Goal: Check status

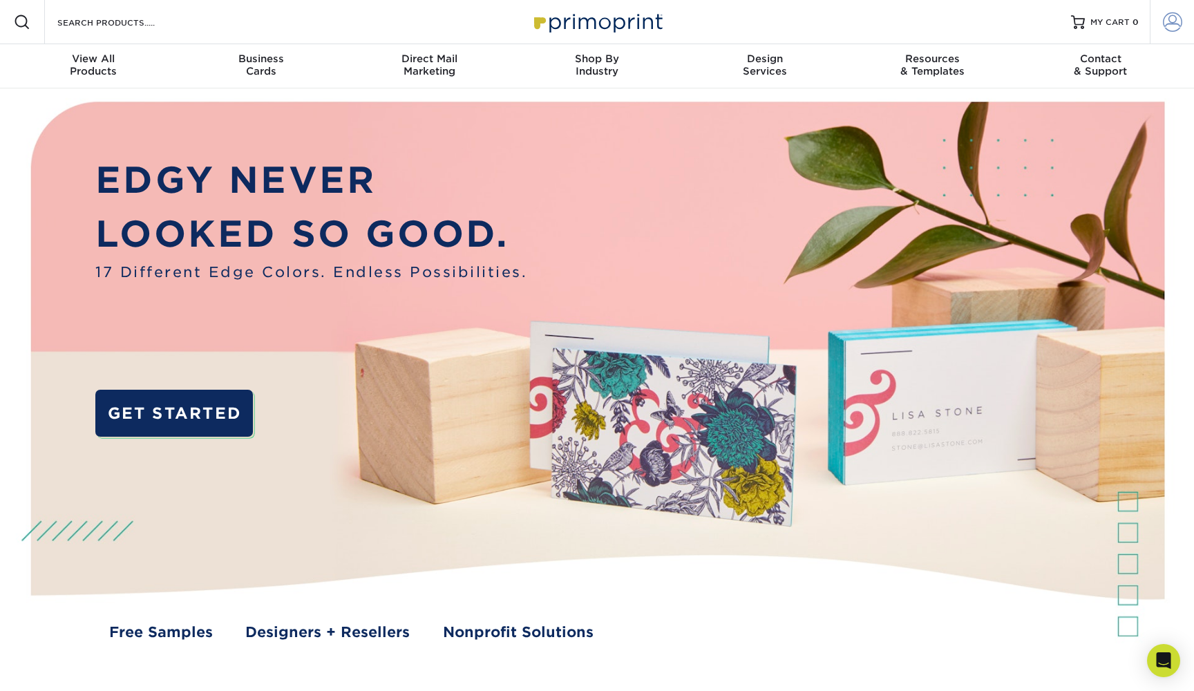
click at [1172, 26] on span at bounding box center [1172, 21] width 19 height 19
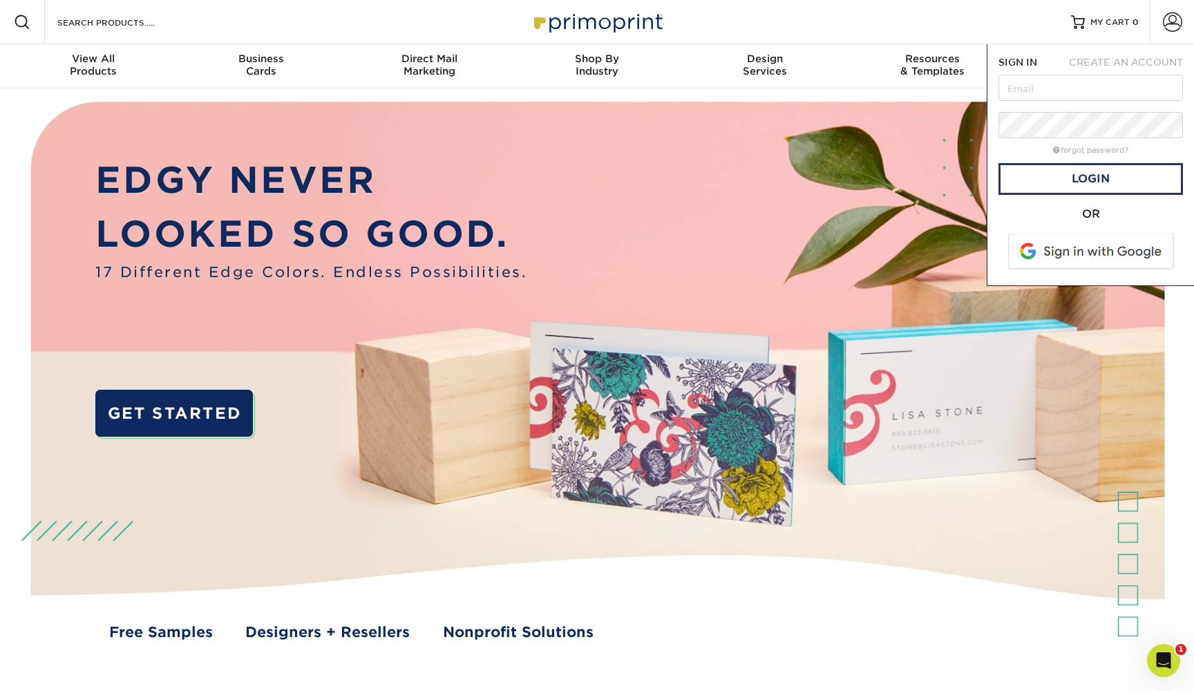
click at [1069, 255] on span at bounding box center [1092, 252] width 176 height 36
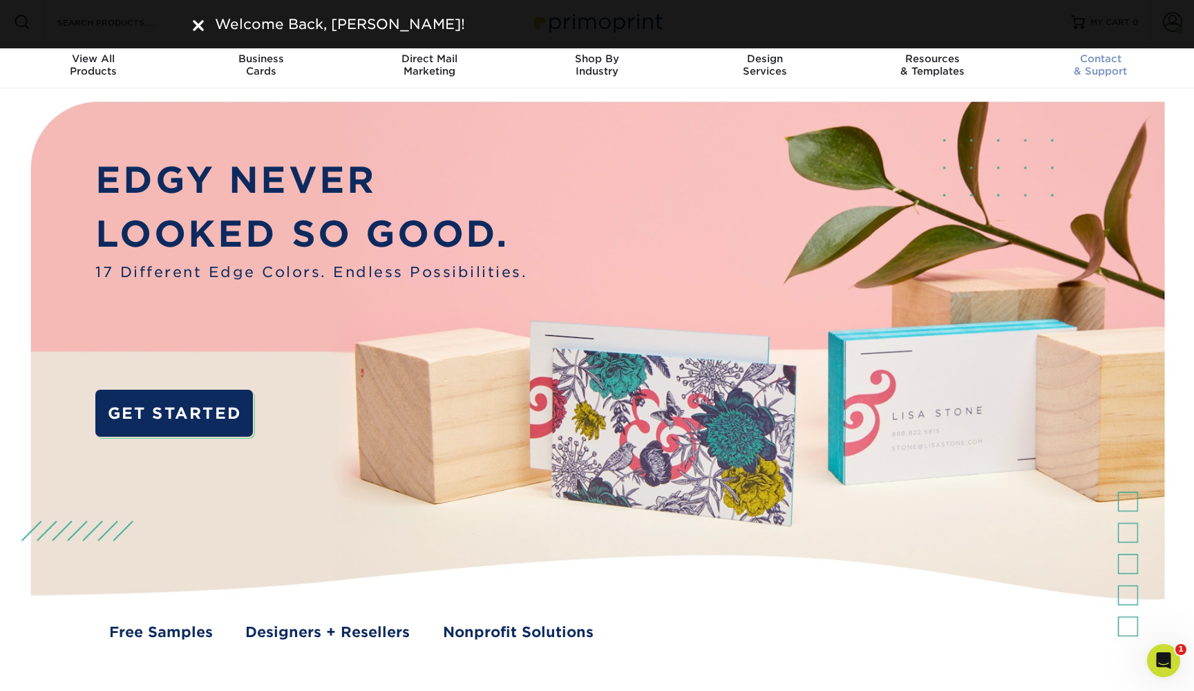
click at [1168, 69] on div "Contact & Support" at bounding box center [1100, 65] width 168 height 25
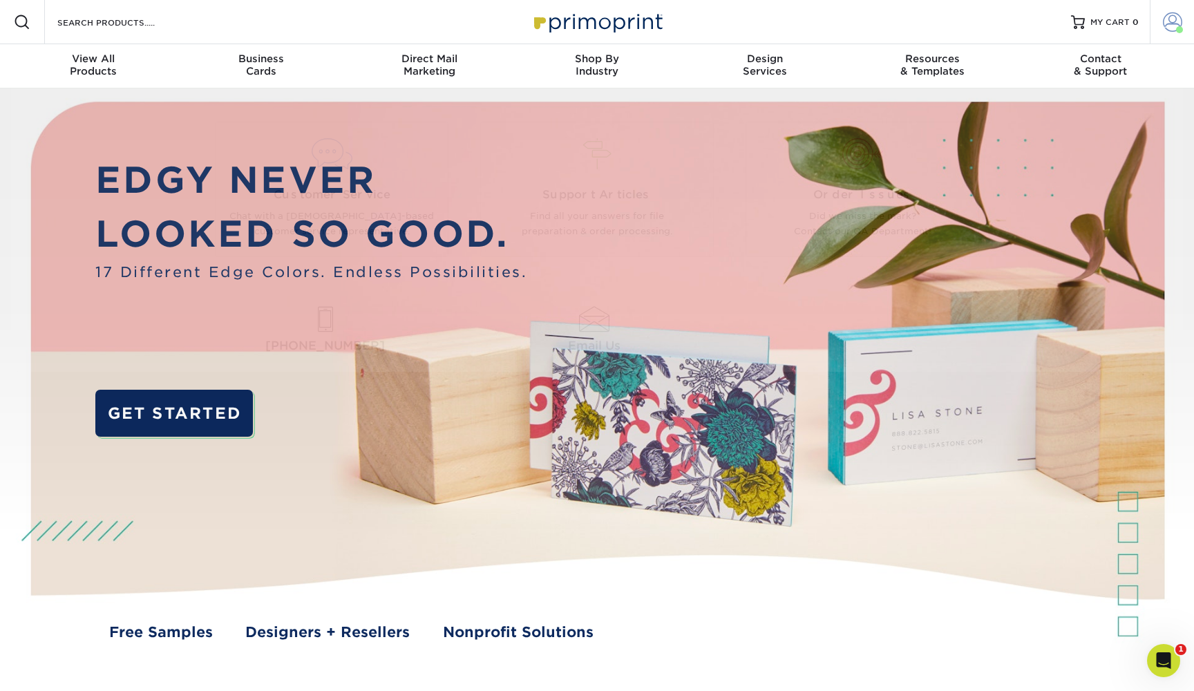
click at [1177, 31] on span at bounding box center [1179, 29] width 7 height 7
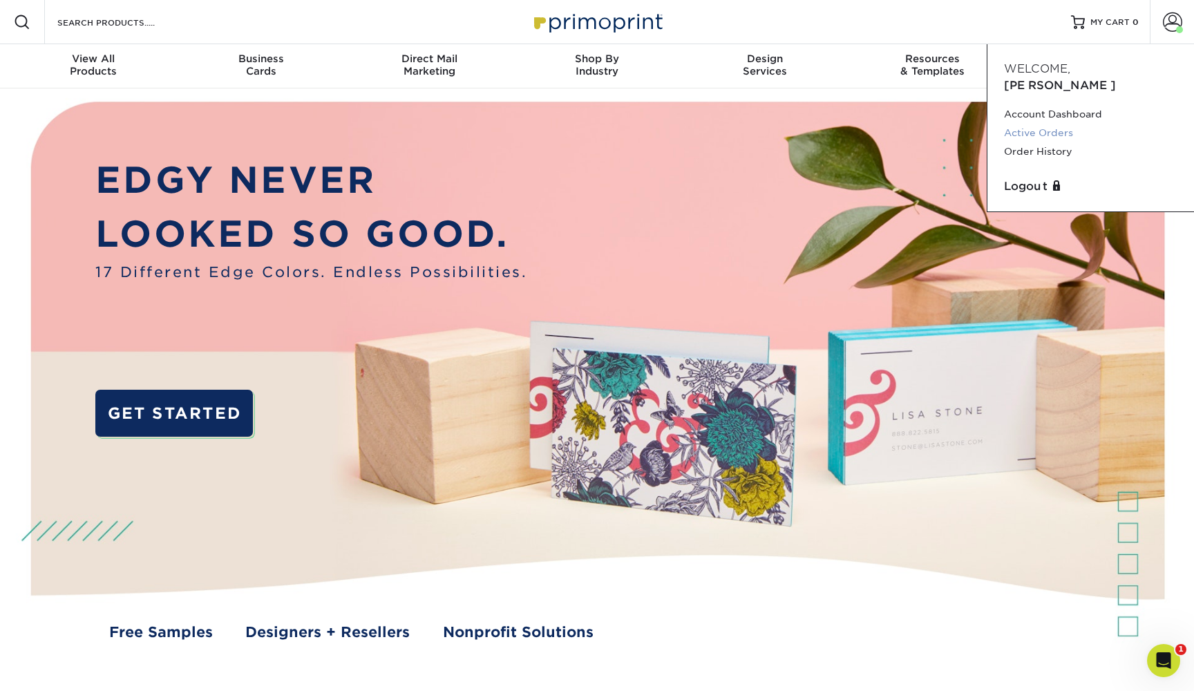
click at [1063, 124] on link "Active Orders" at bounding box center [1090, 133] width 173 height 19
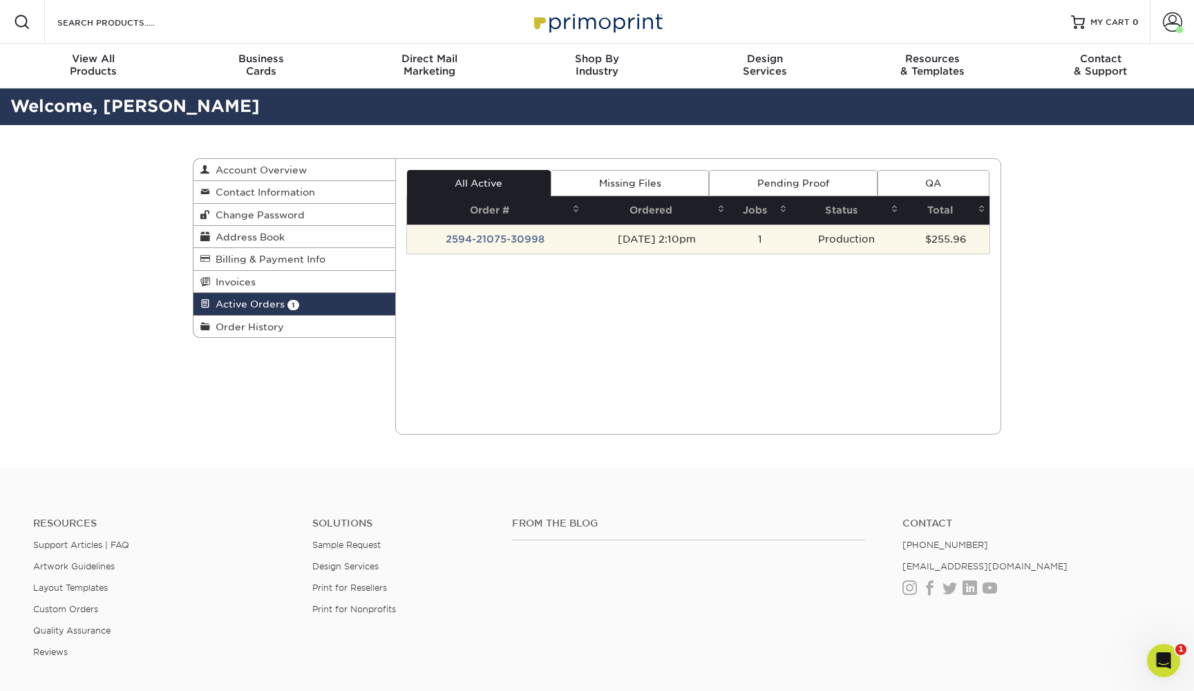
click at [603, 231] on td "09/04/2025 2:10pm" at bounding box center [656, 239] width 145 height 29
